Goal: Task Accomplishment & Management: Use online tool/utility

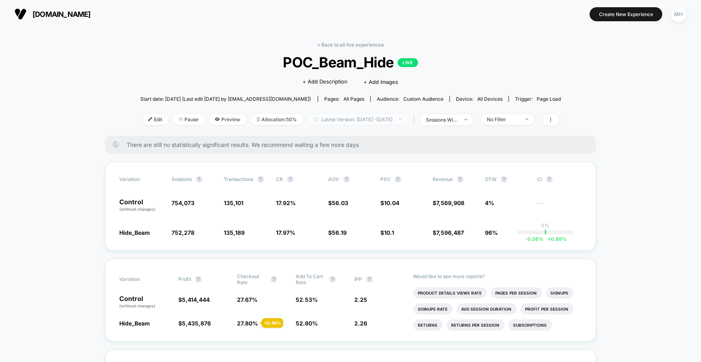
click at [357, 120] on span "Latest Version: [DATE] - [DATE]" at bounding box center [357, 119] width 100 height 11
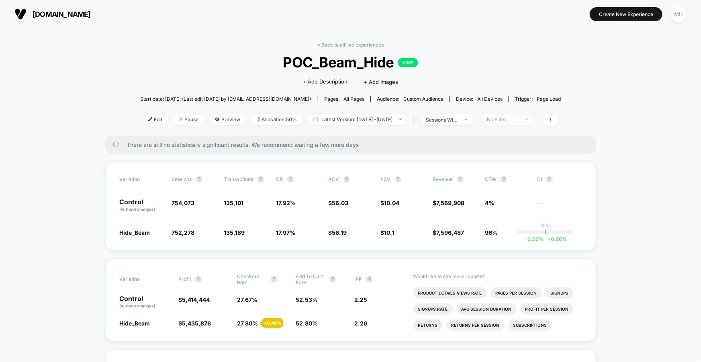
click at [497, 121] on span "No Filter" at bounding box center [507, 119] width 53 height 11
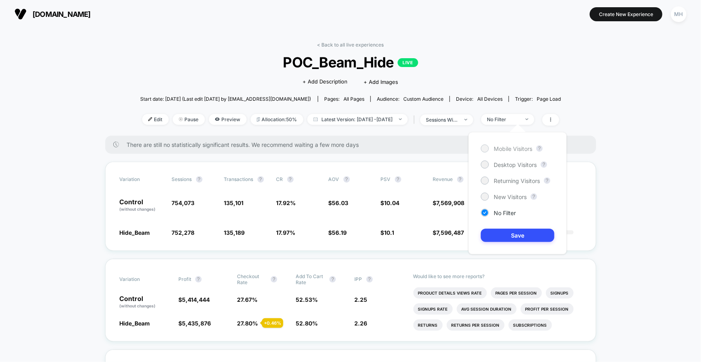
click at [493, 152] on div "Mobile Visitors" at bounding box center [506, 149] width 51 height 8
click at [505, 235] on button "Save" at bounding box center [517, 235] width 73 height 13
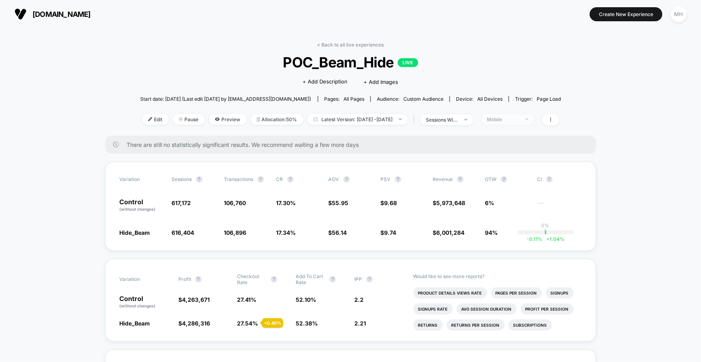
click at [513, 116] on div "Mobile" at bounding box center [503, 119] width 32 height 6
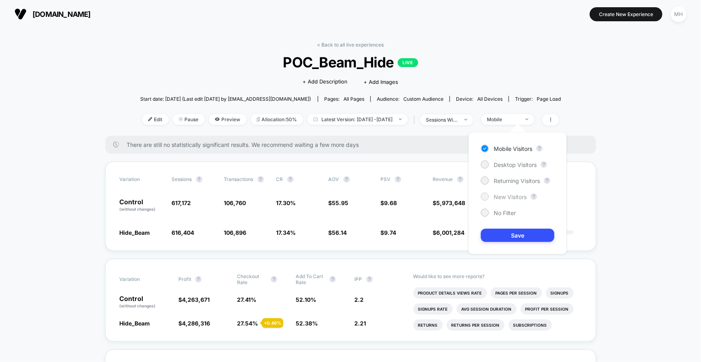
click at [484, 194] on div at bounding box center [484, 197] width 6 height 6
click at [503, 236] on button "Save" at bounding box center [517, 235] width 73 height 13
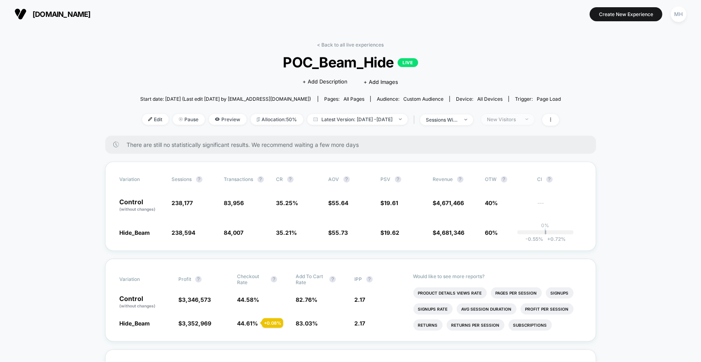
click at [530, 115] on span "New Visitors" at bounding box center [507, 119] width 53 height 11
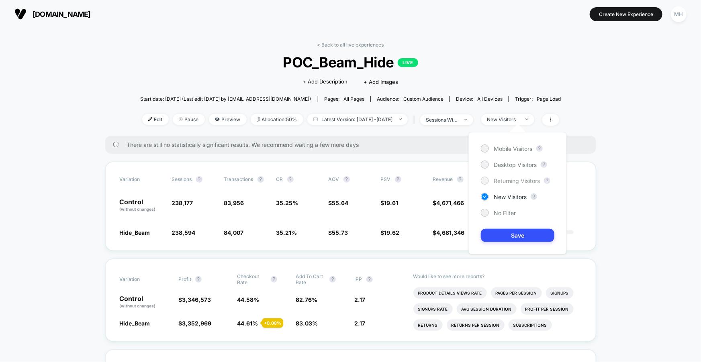
click at [487, 181] on div at bounding box center [485, 181] width 8 height 8
click at [519, 240] on button "Save" at bounding box center [517, 235] width 73 height 13
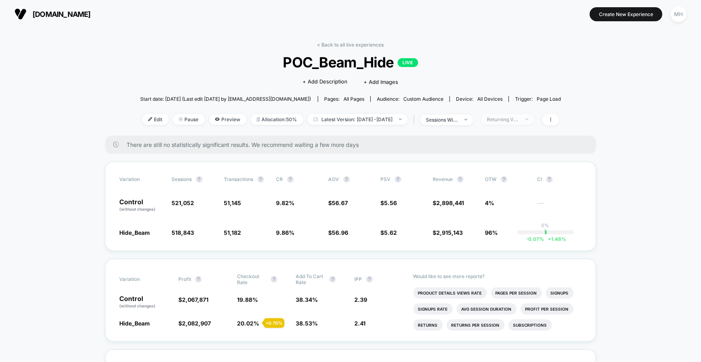
click at [501, 120] on div "Returning Visitors" at bounding box center [503, 119] width 32 height 6
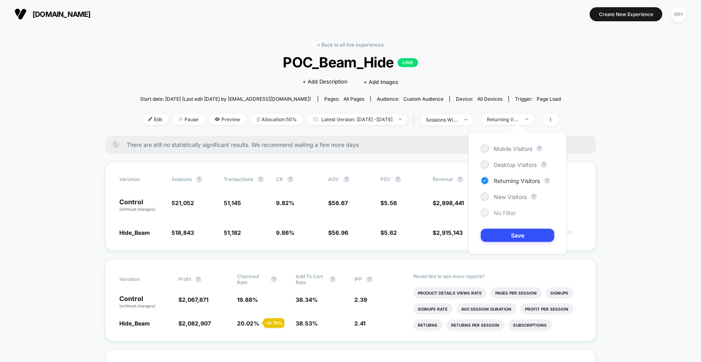
click at [483, 209] on div at bounding box center [485, 213] width 8 height 8
click at [505, 238] on button "Save" at bounding box center [517, 235] width 73 height 13
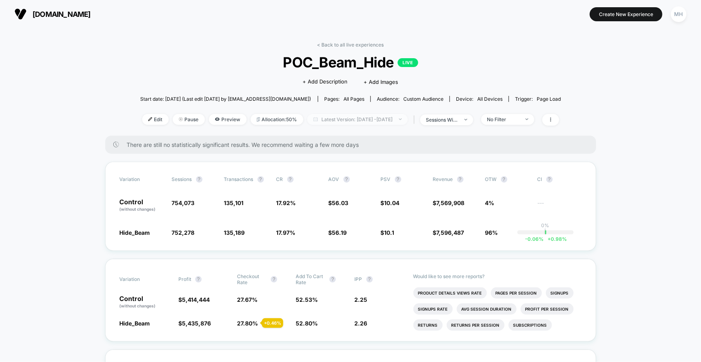
click at [357, 122] on span "Latest Version: [DATE] - [DATE]" at bounding box center [357, 119] width 100 height 11
select select "*"
select select "****"
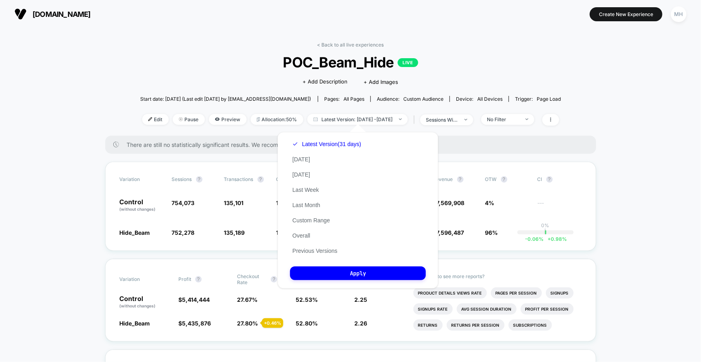
click at [304, 225] on div "Latest Version (31 days) [DATE] [DATE] Last Week Last Month Custom Range Overal…" at bounding box center [326, 198] width 73 height 122
click at [304, 223] on button "Custom Range" at bounding box center [311, 220] width 42 height 7
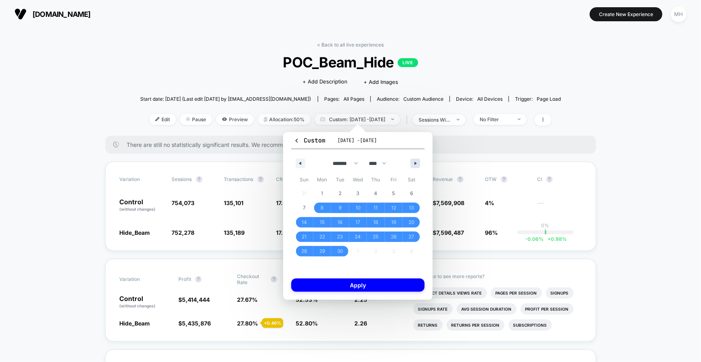
click at [414, 162] on icon "button" at bounding box center [416, 163] width 4 height 3
select select "*"
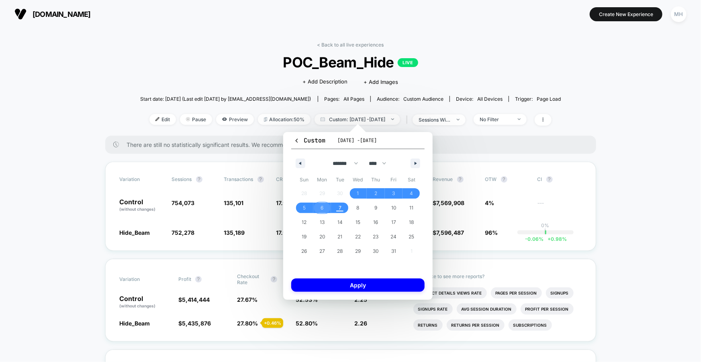
click at [323, 207] on span "6" at bounding box center [321, 208] width 3 height 14
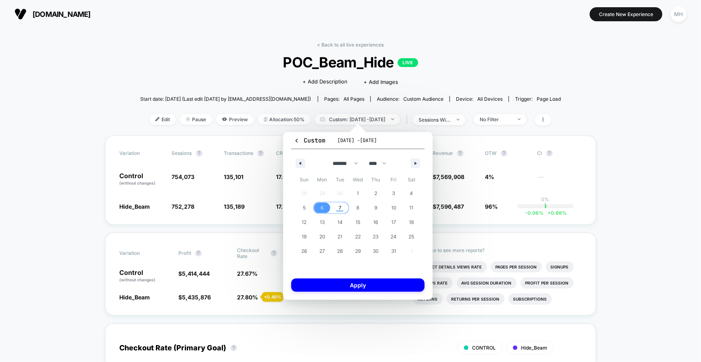
click at [339, 210] on span "7" at bounding box center [339, 208] width 3 height 14
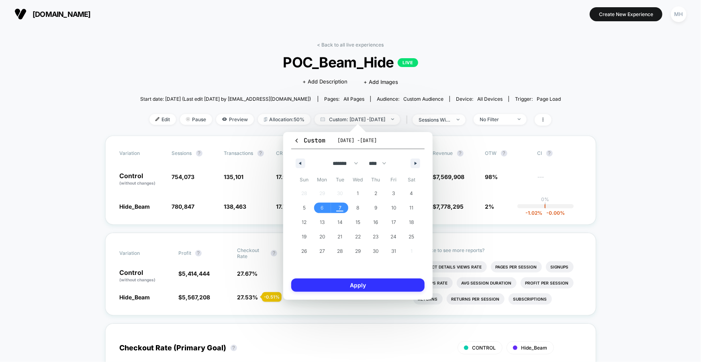
click at [360, 284] on button "Apply" at bounding box center [357, 285] width 133 height 13
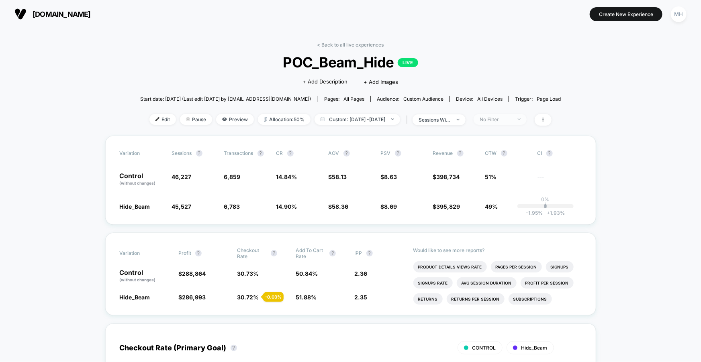
click at [499, 116] on div "No Filter" at bounding box center [495, 119] width 32 height 6
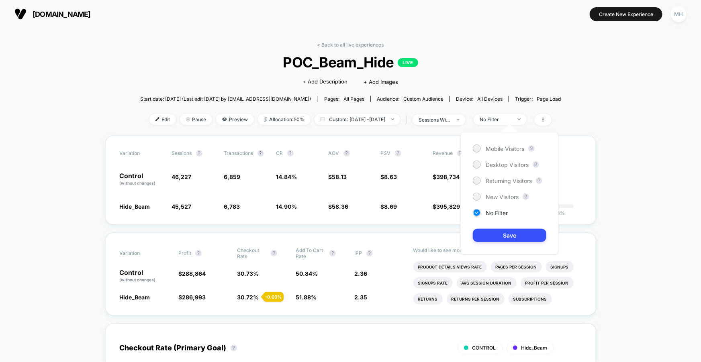
click at [476, 158] on div "Mobile Visitors ? Desktop Visitors ? Returning Visitors ? New Visitors ? No Fil…" at bounding box center [509, 193] width 98 height 122
click at [477, 167] on div at bounding box center [476, 164] width 6 height 6
click at [477, 234] on button "Save" at bounding box center [509, 235] width 73 height 13
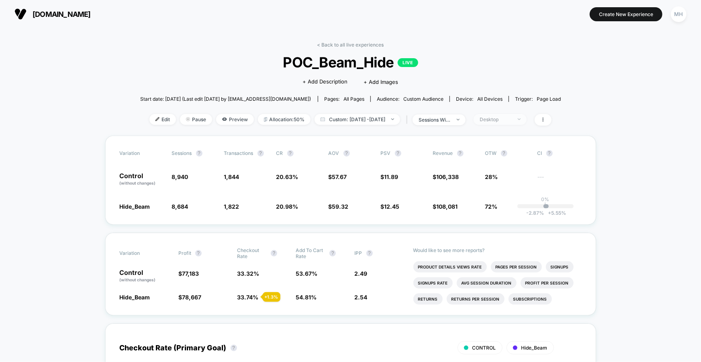
click at [512, 120] on div "Desktop" at bounding box center [495, 119] width 32 height 6
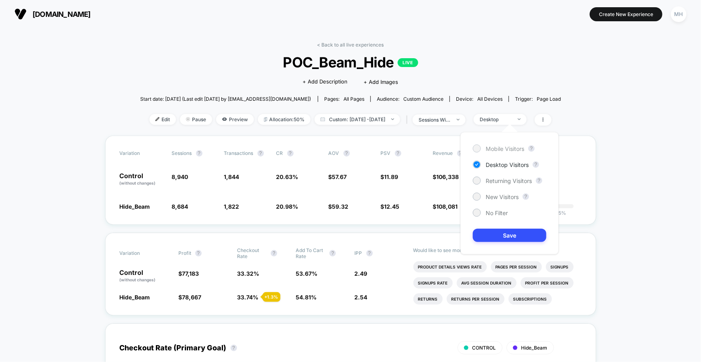
click at [487, 147] on span "Mobile Visitors" at bounding box center [504, 148] width 39 height 7
click at [517, 233] on button "Save" at bounding box center [509, 235] width 73 height 13
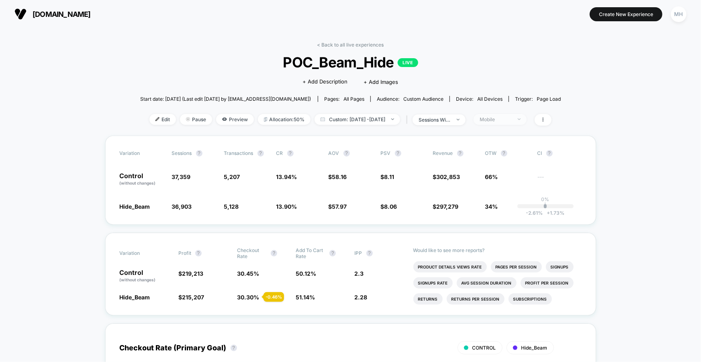
click at [515, 123] on span "Mobile" at bounding box center [499, 119] width 53 height 11
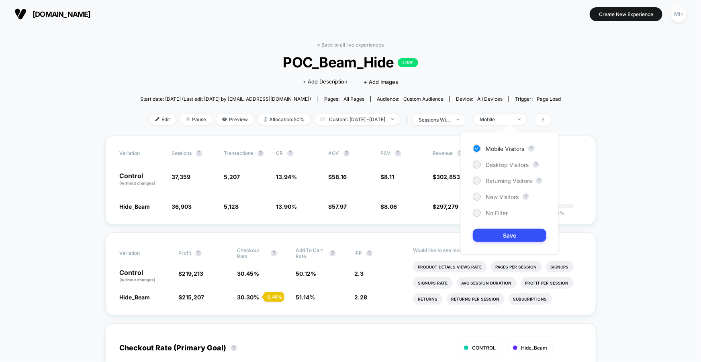
click at [470, 213] on div "Mobile Visitors ? Desktop Visitors ? Returning Visitors ? New Visitors ? No Fil…" at bounding box center [509, 193] width 98 height 122
click at [475, 214] on div at bounding box center [476, 213] width 6 height 6
click at [491, 237] on button "Save" at bounding box center [509, 235] width 73 height 13
